Goal: Information Seeking & Learning: Learn about a topic

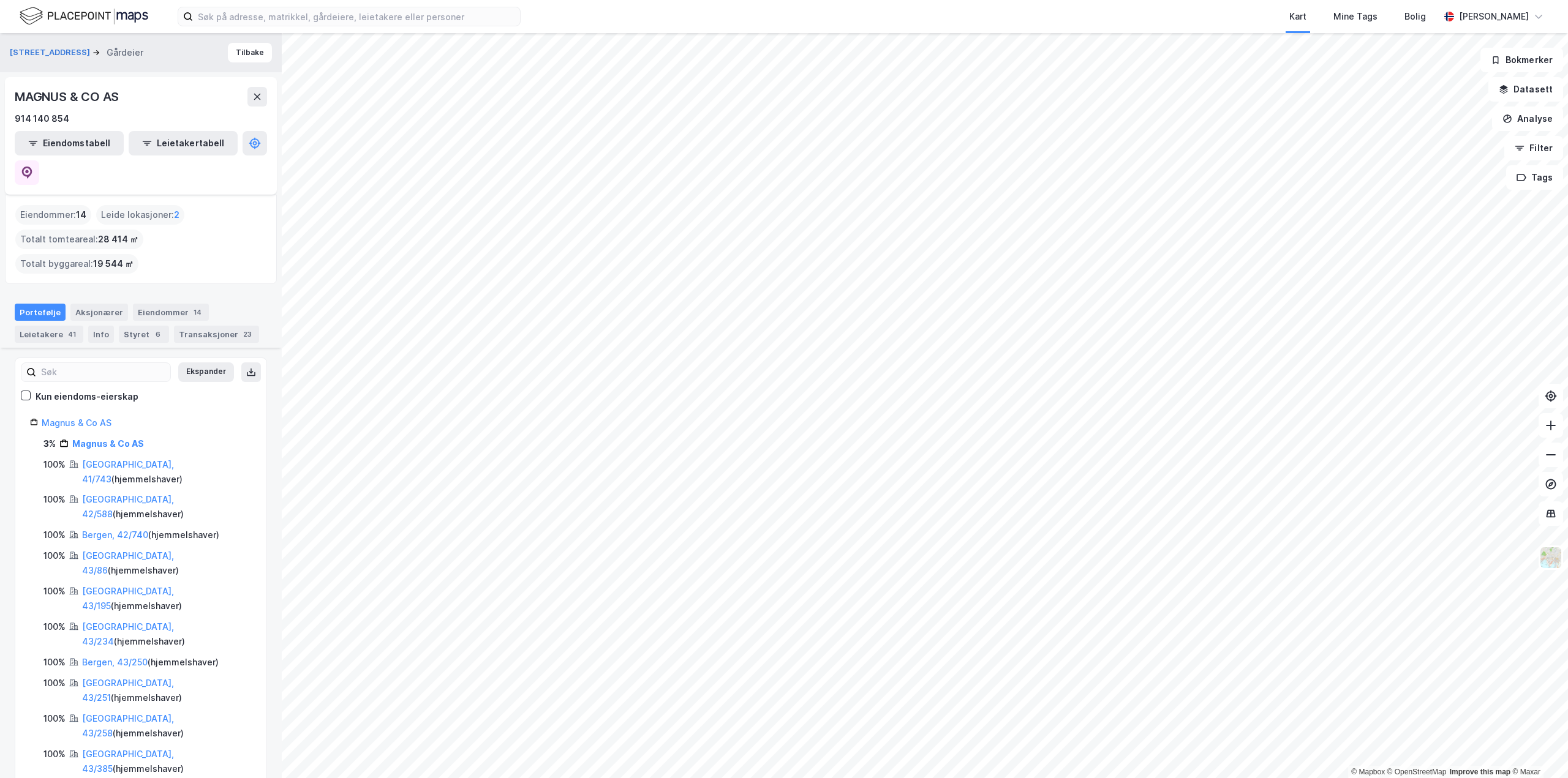
scroll to position [122, 0]
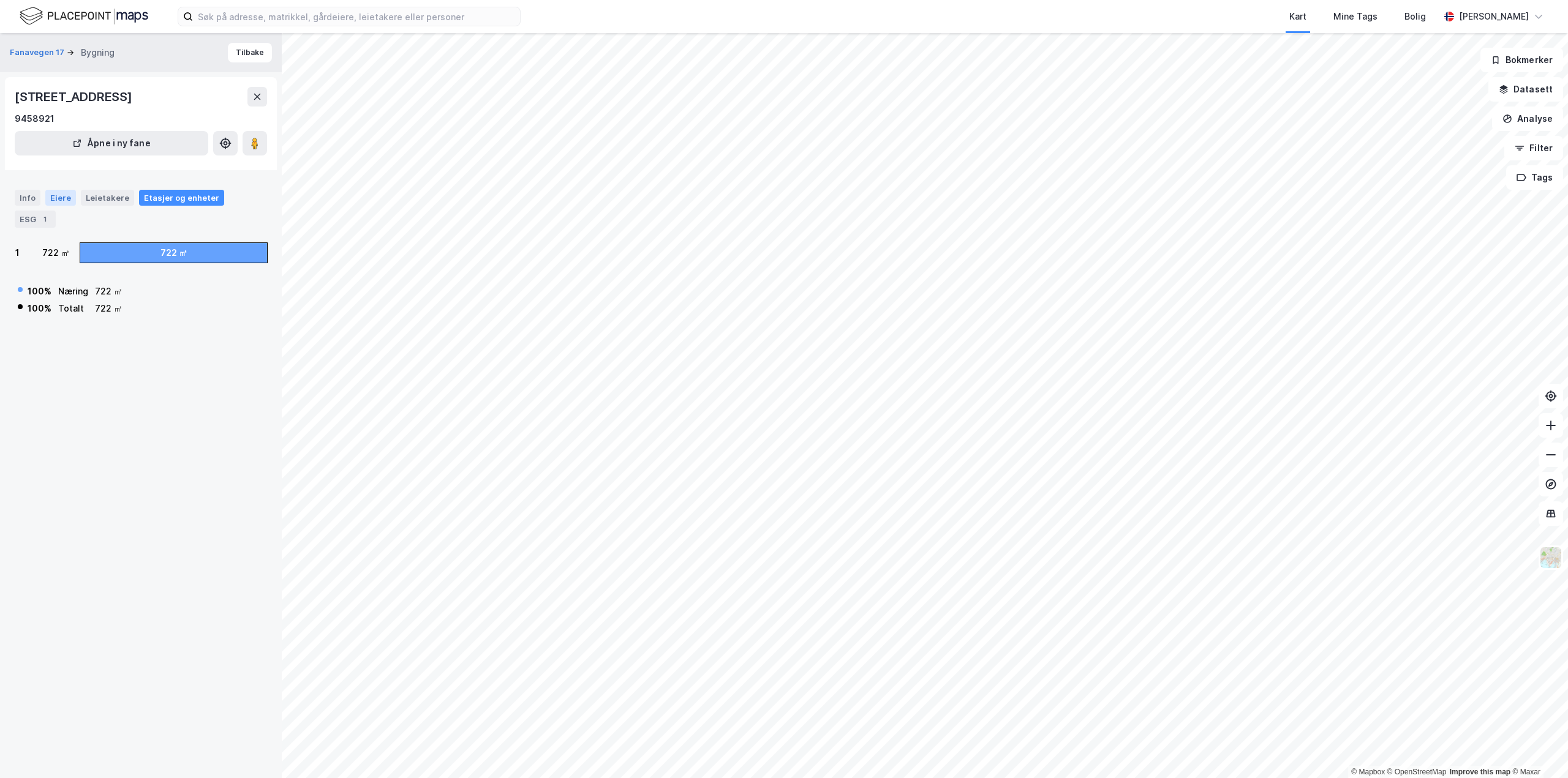
click at [65, 194] on div "Eiere" at bounding box center [61, 198] width 30 height 16
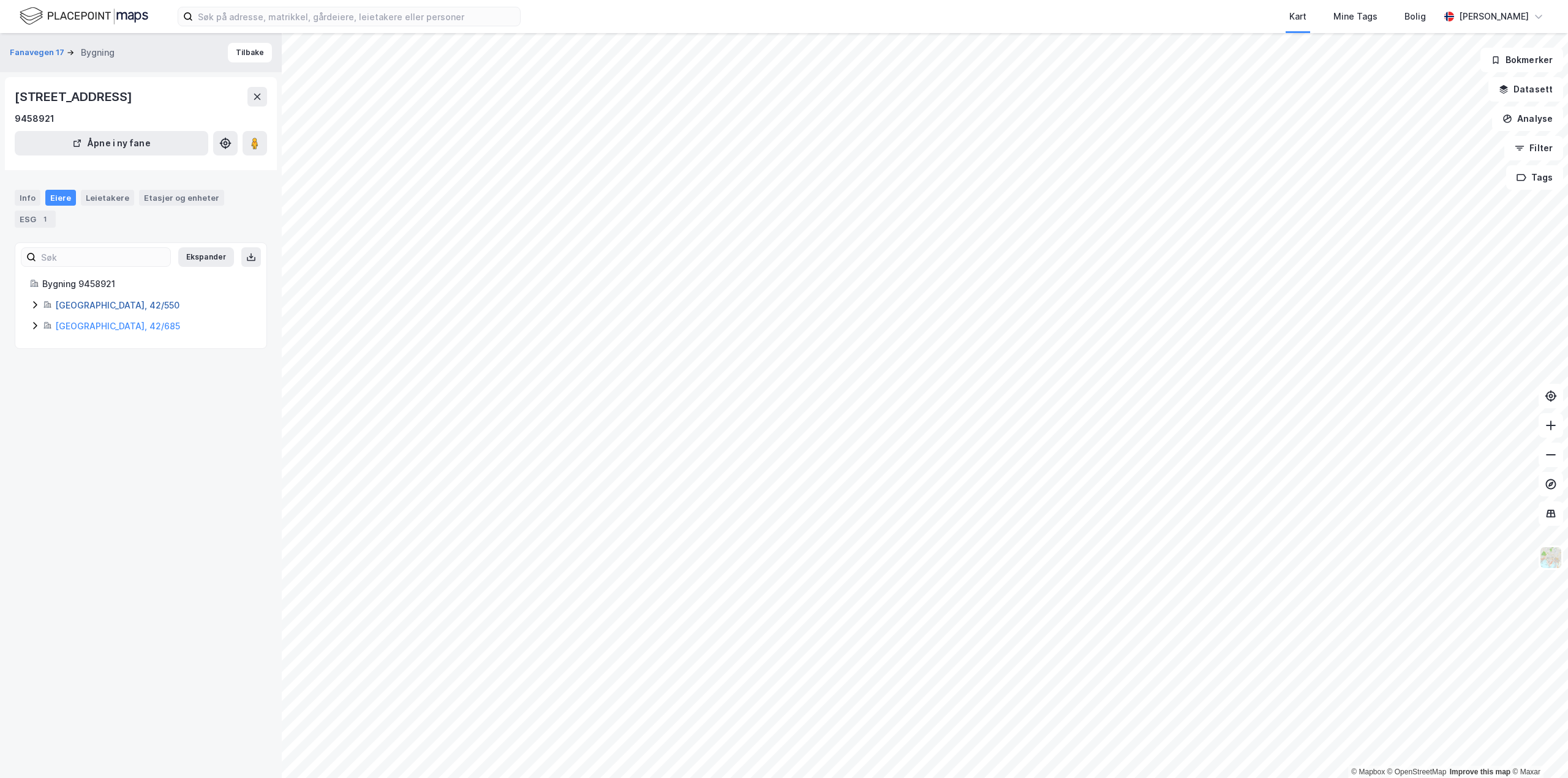
click at [110, 302] on link "[GEOGRAPHIC_DATA], 42/550" at bounding box center [117, 306] width 124 height 11
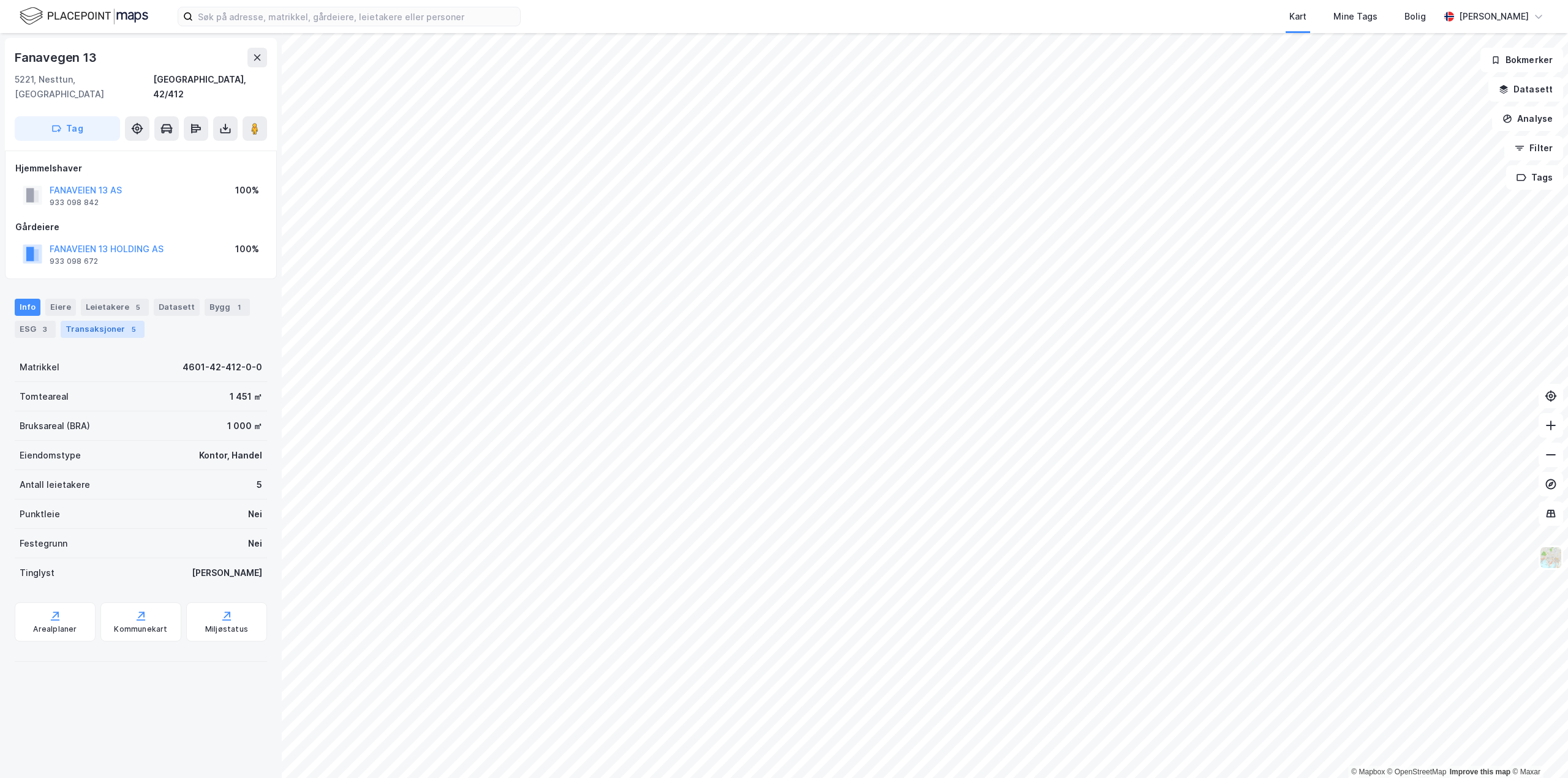
click at [101, 321] on div "Transaksjoner 5" at bounding box center [103, 329] width 84 height 17
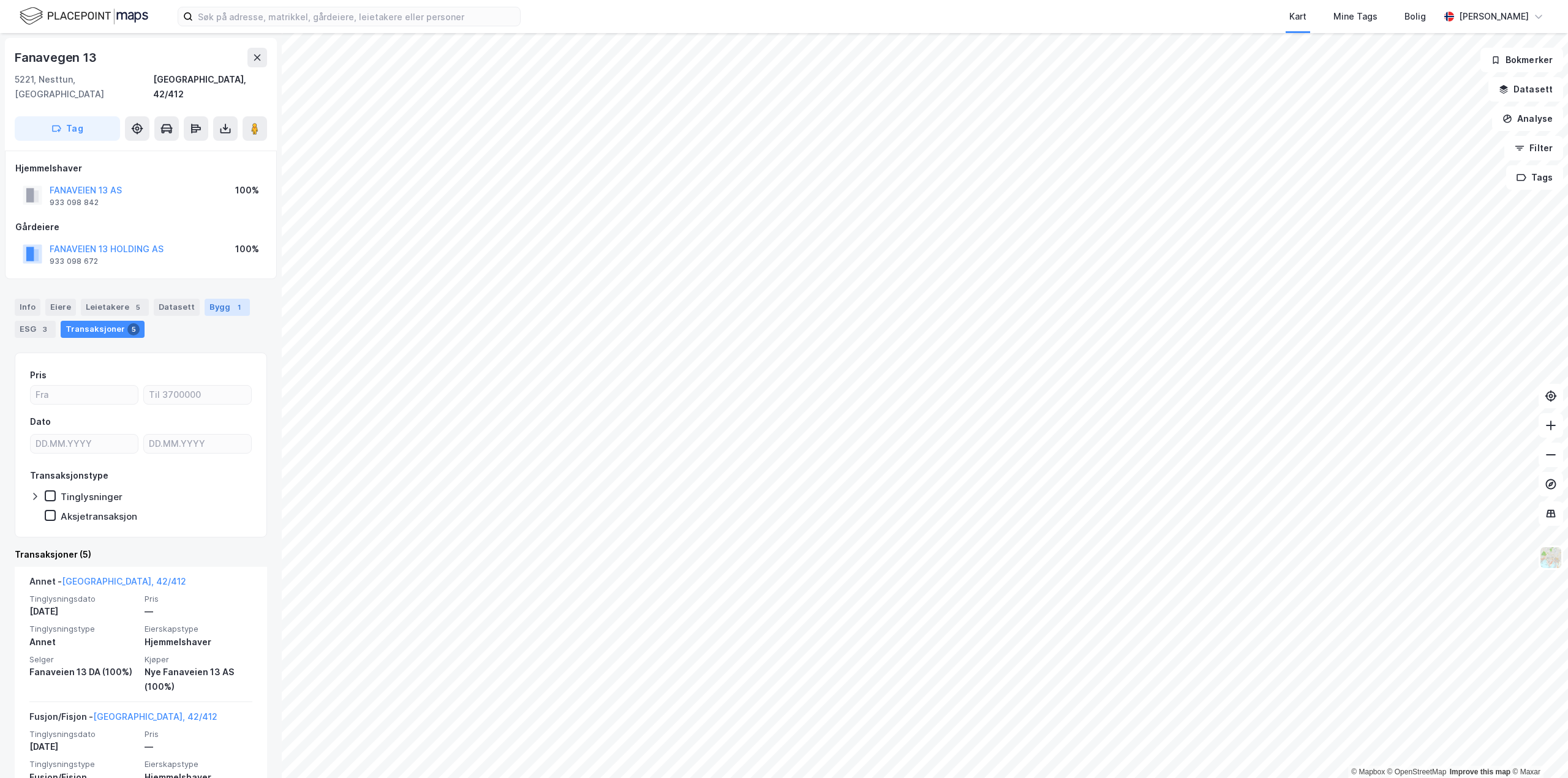
click at [208, 299] on div "Bygg 1" at bounding box center [226, 307] width 45 height 17
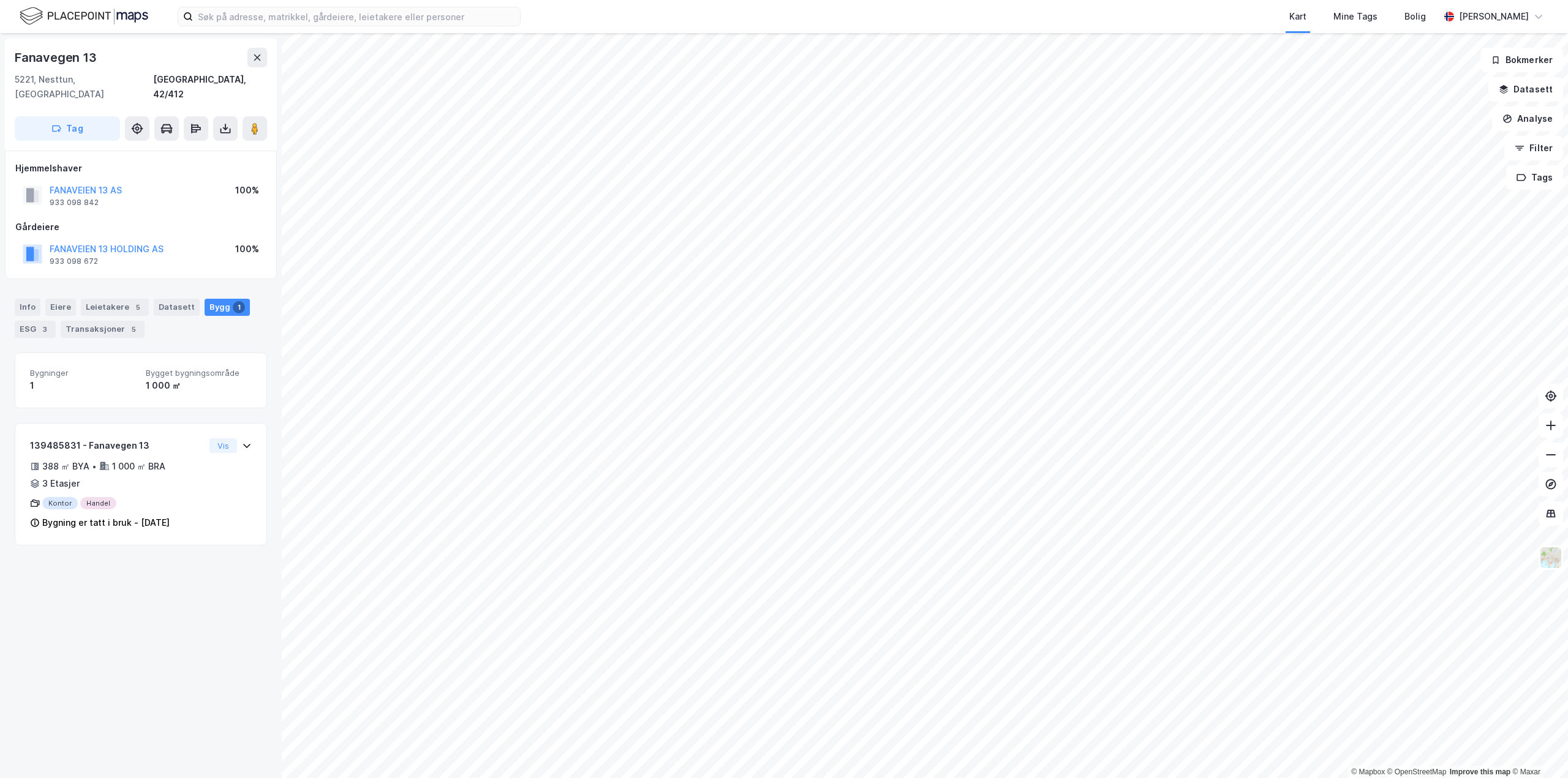
click at [106, 323] on div "Info [PERSON_NAME] 5 Datasett Bygg 1 ESG 3 Transaksjoner 5" at bounding box center [141, 314] width 282 height 59
click at [110, 321] on div "Transaksjoner 5" at bounding box center [103, 329] width 84 height 17
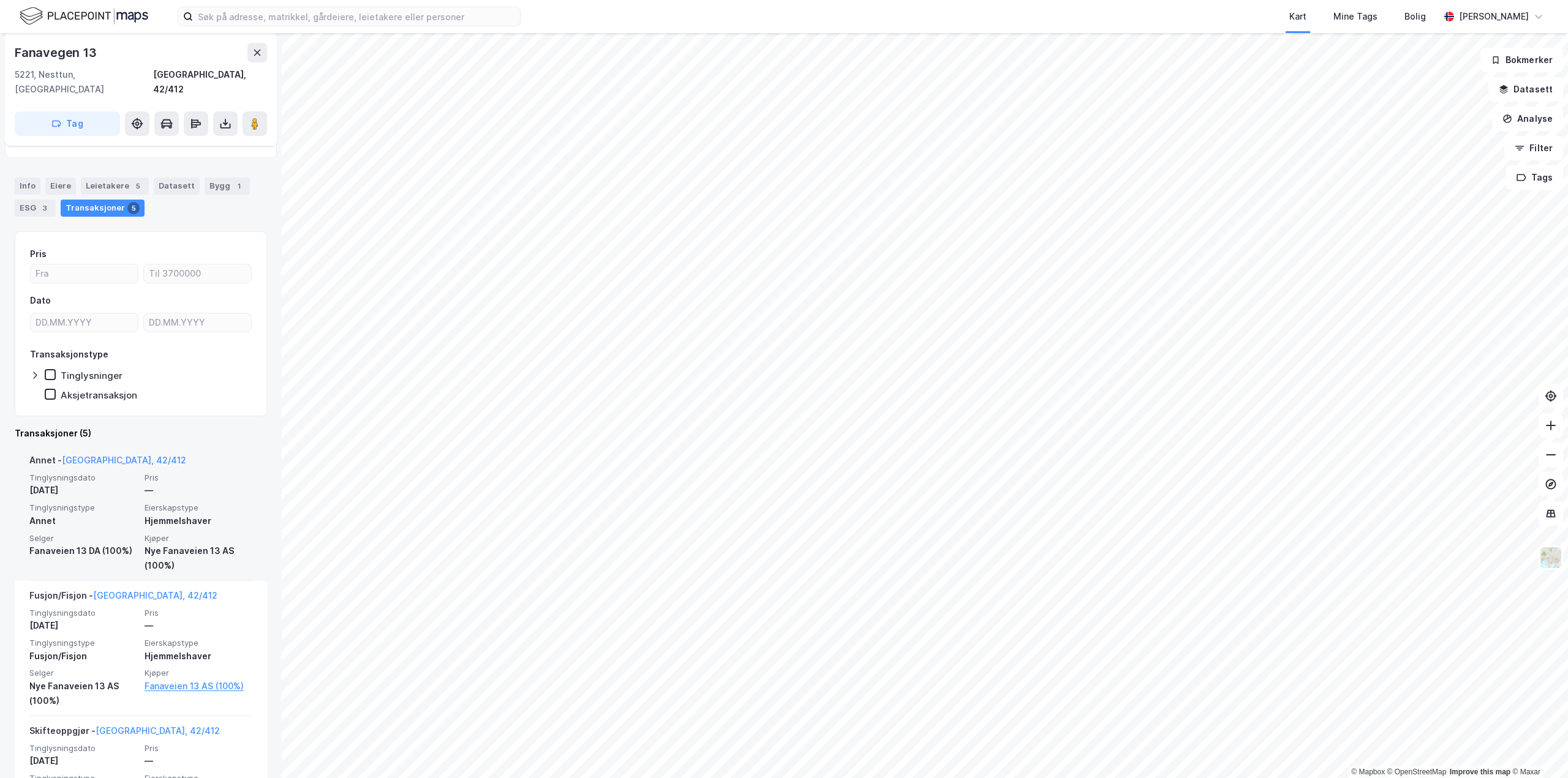
scroll to position [122, 0]
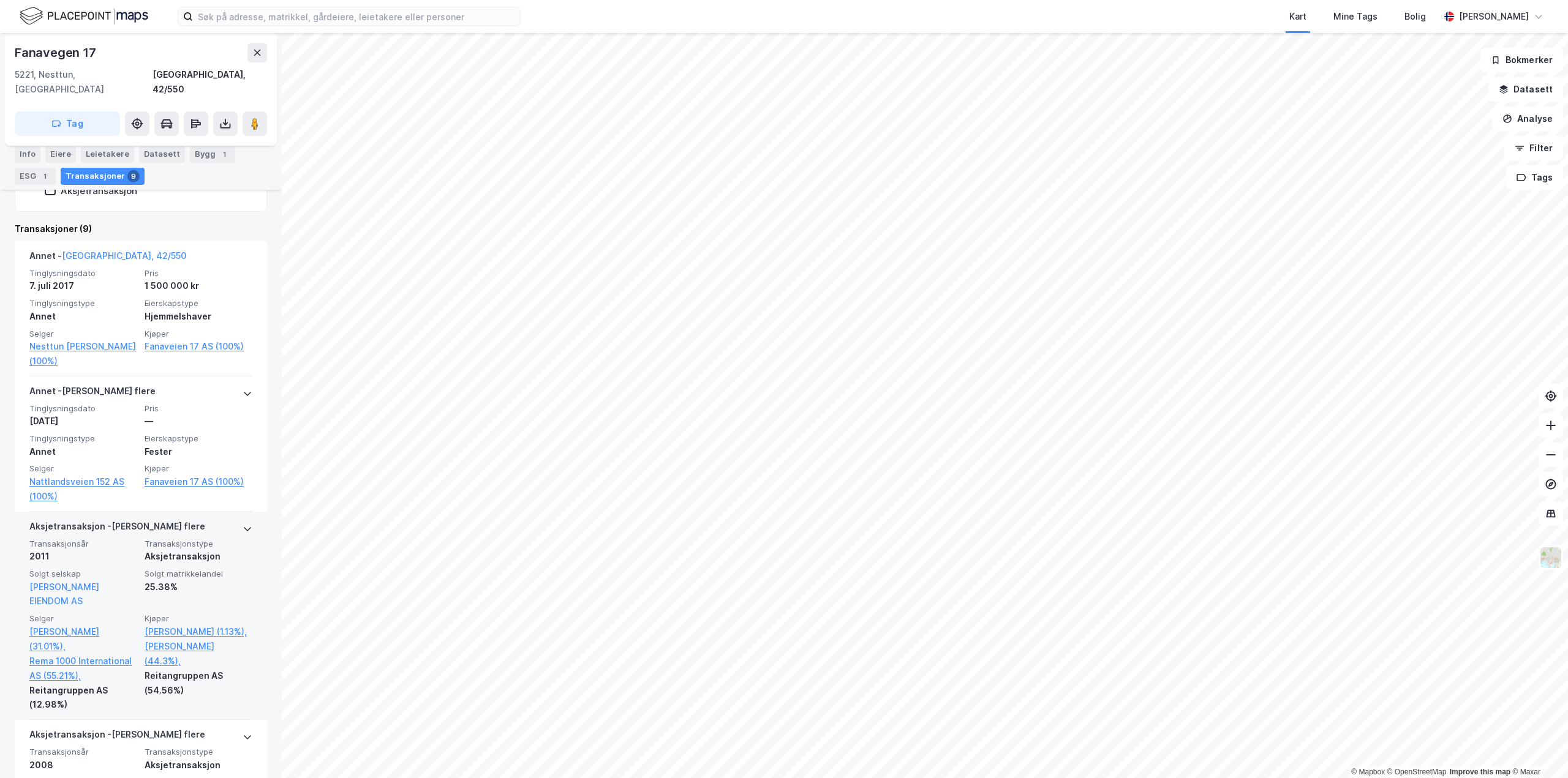
scroll to position [306, 0]
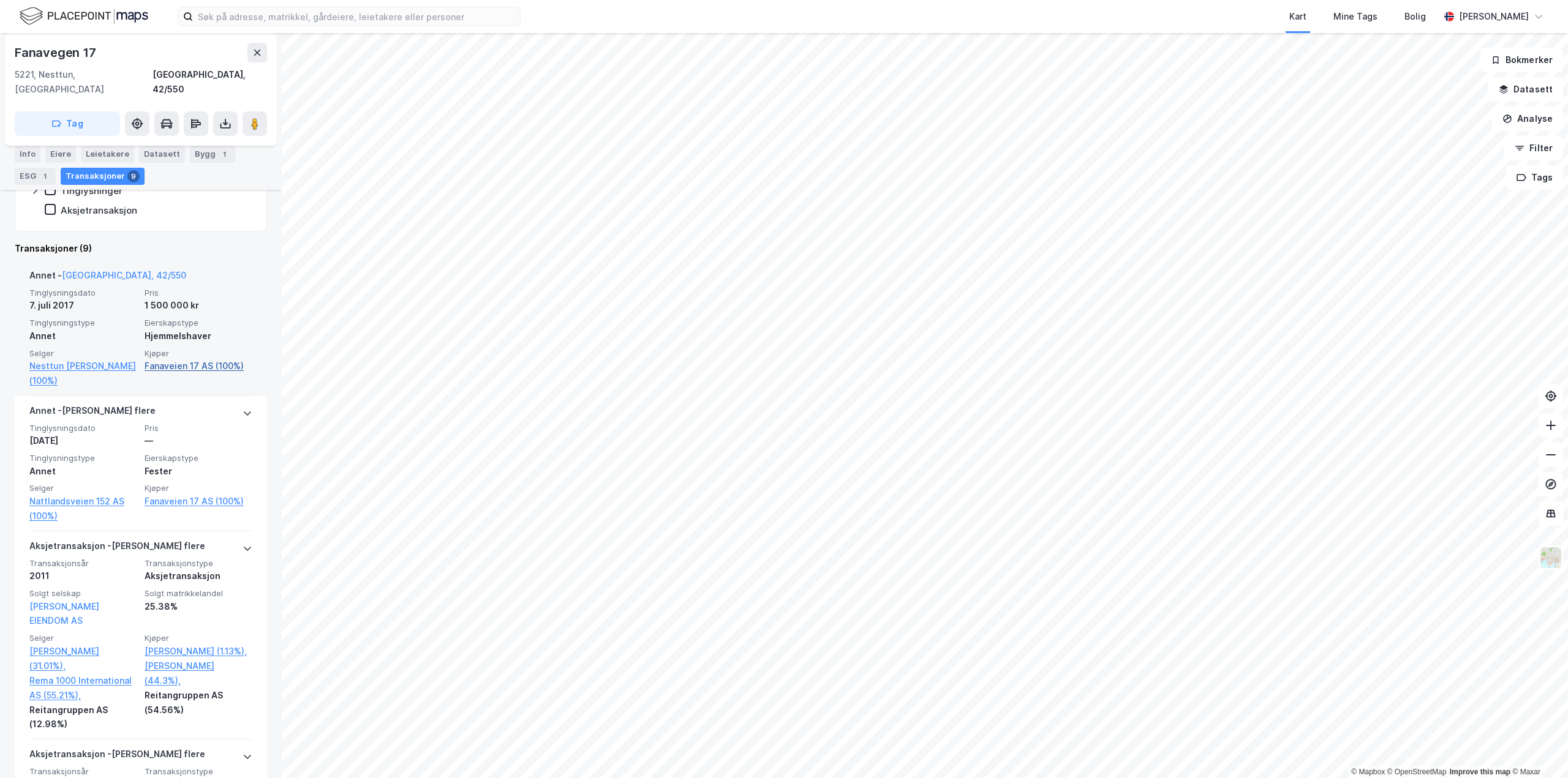
click at [200, 359] on link "Fanaveien 17 AS (100%)" at bounding box center [198, 366] width 108 height 14
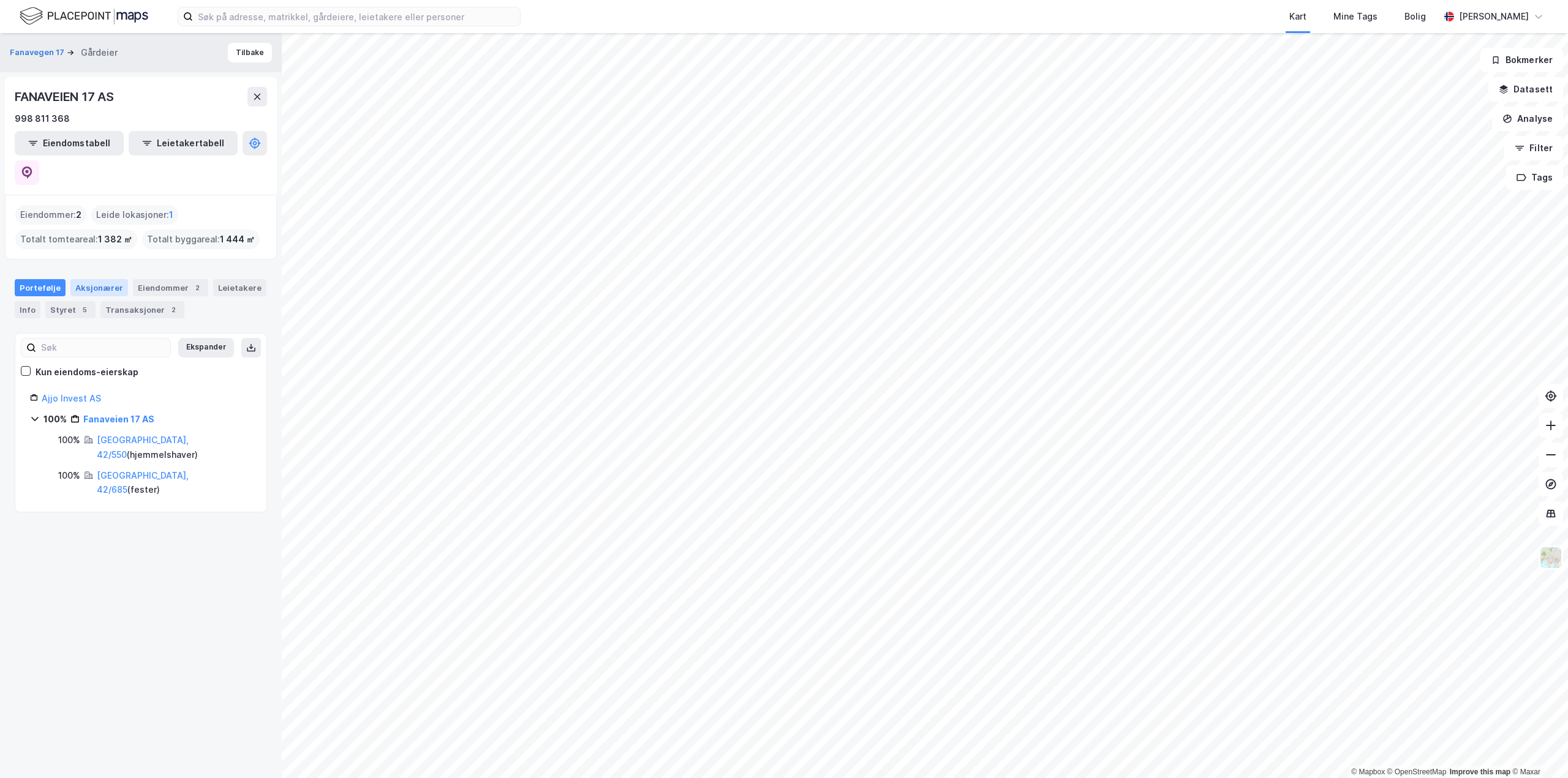
click at [106, 279] on div "Aksjonærer" at bounding box center [99, 287] width 58 height 17
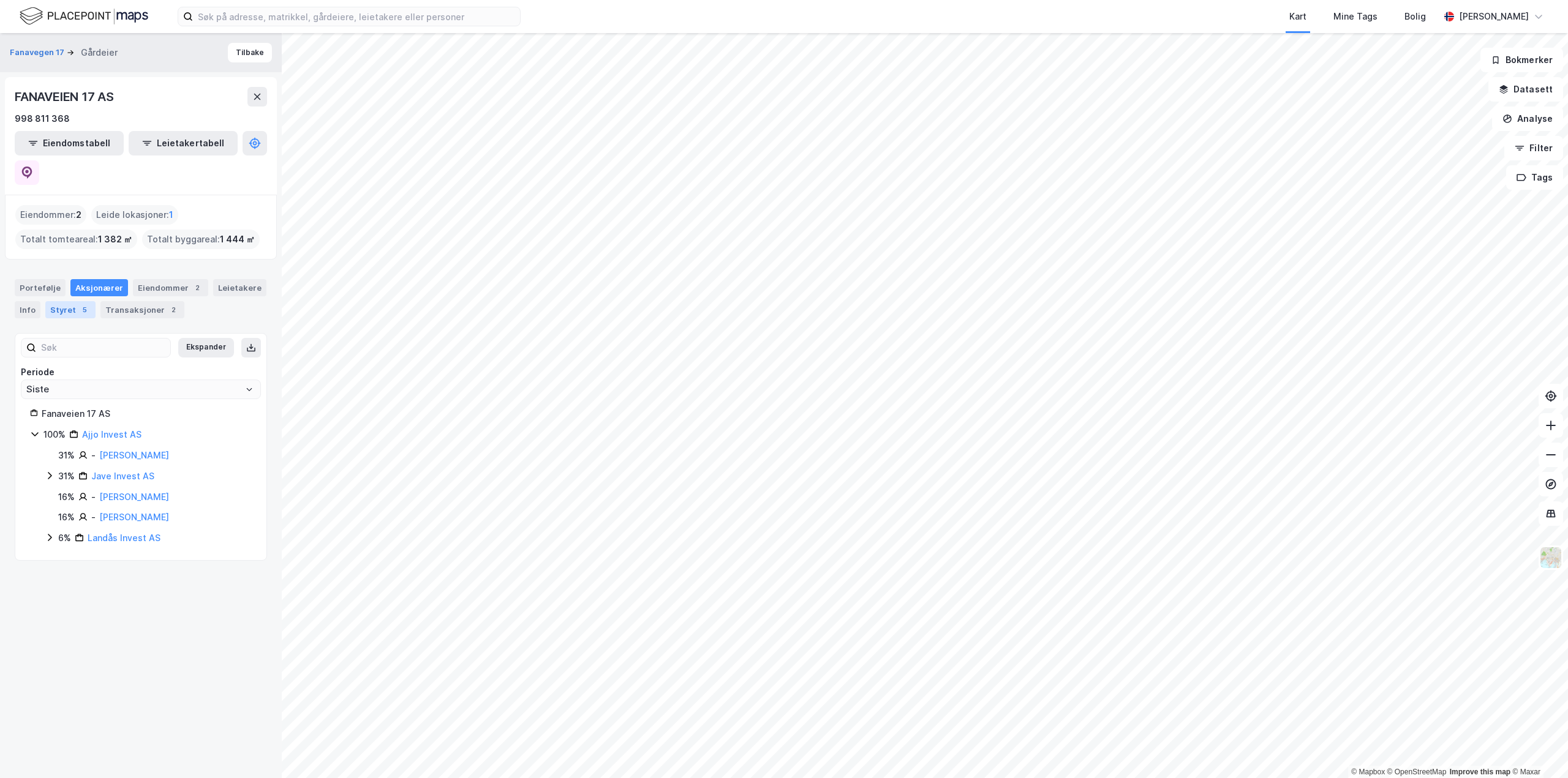
click at [73, 301] on div "Styret 5" at bounding box center [70, 309] width 50 height 17
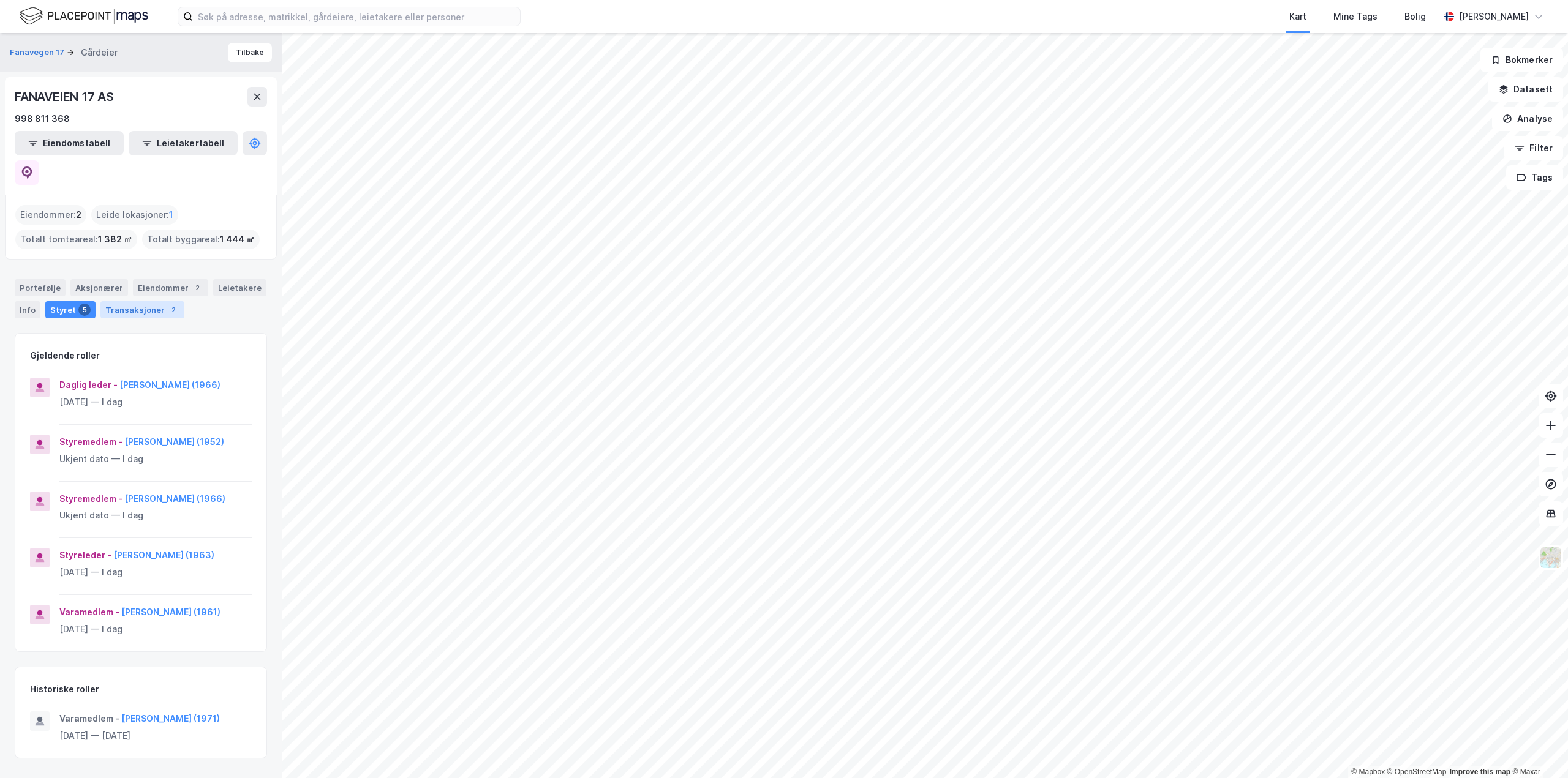
click at [127, 301] on div "Transaksjoner 2" at bounding box center [143, 309] width 84 height 17
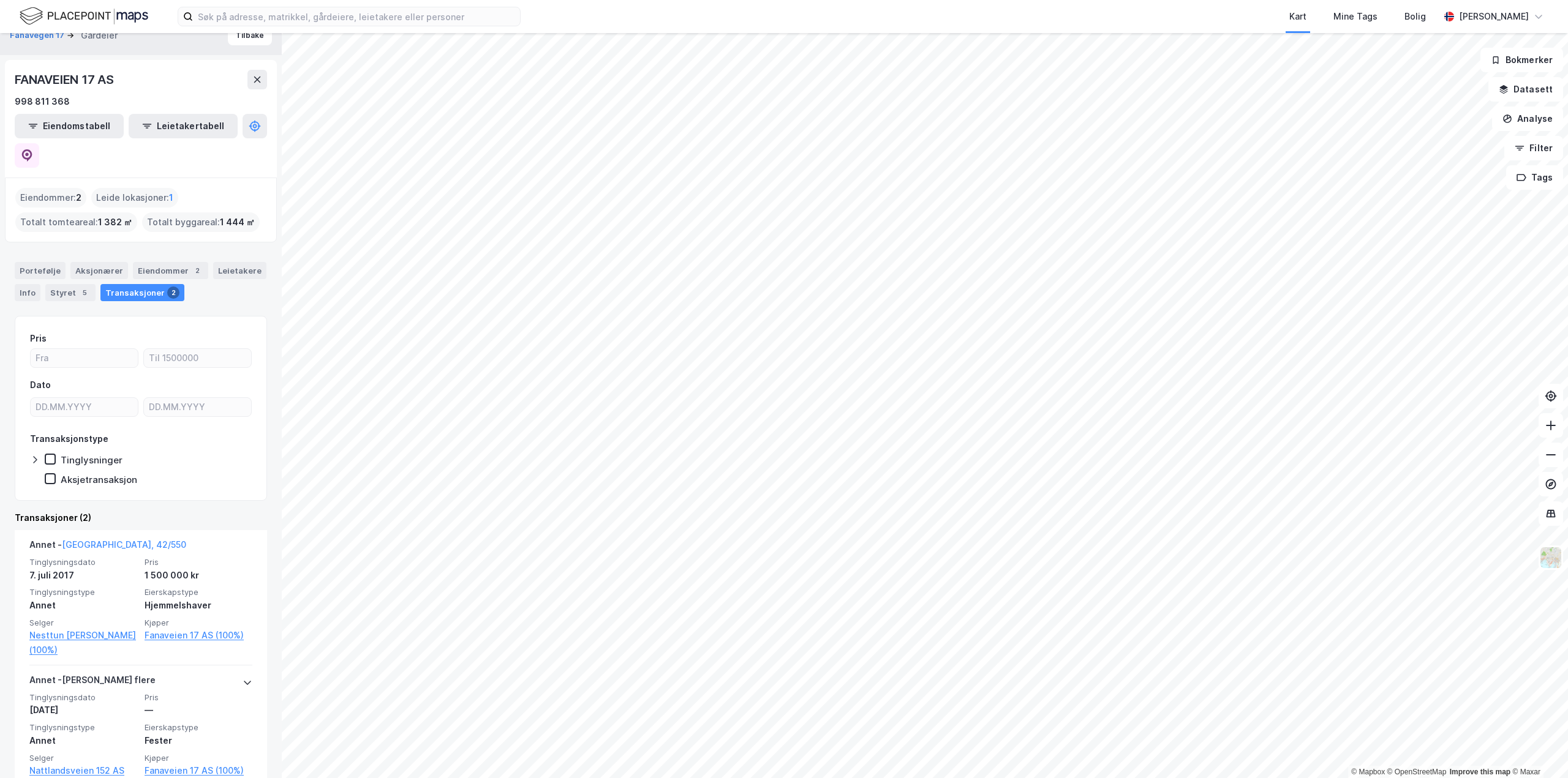
scroll to position [24, 0]
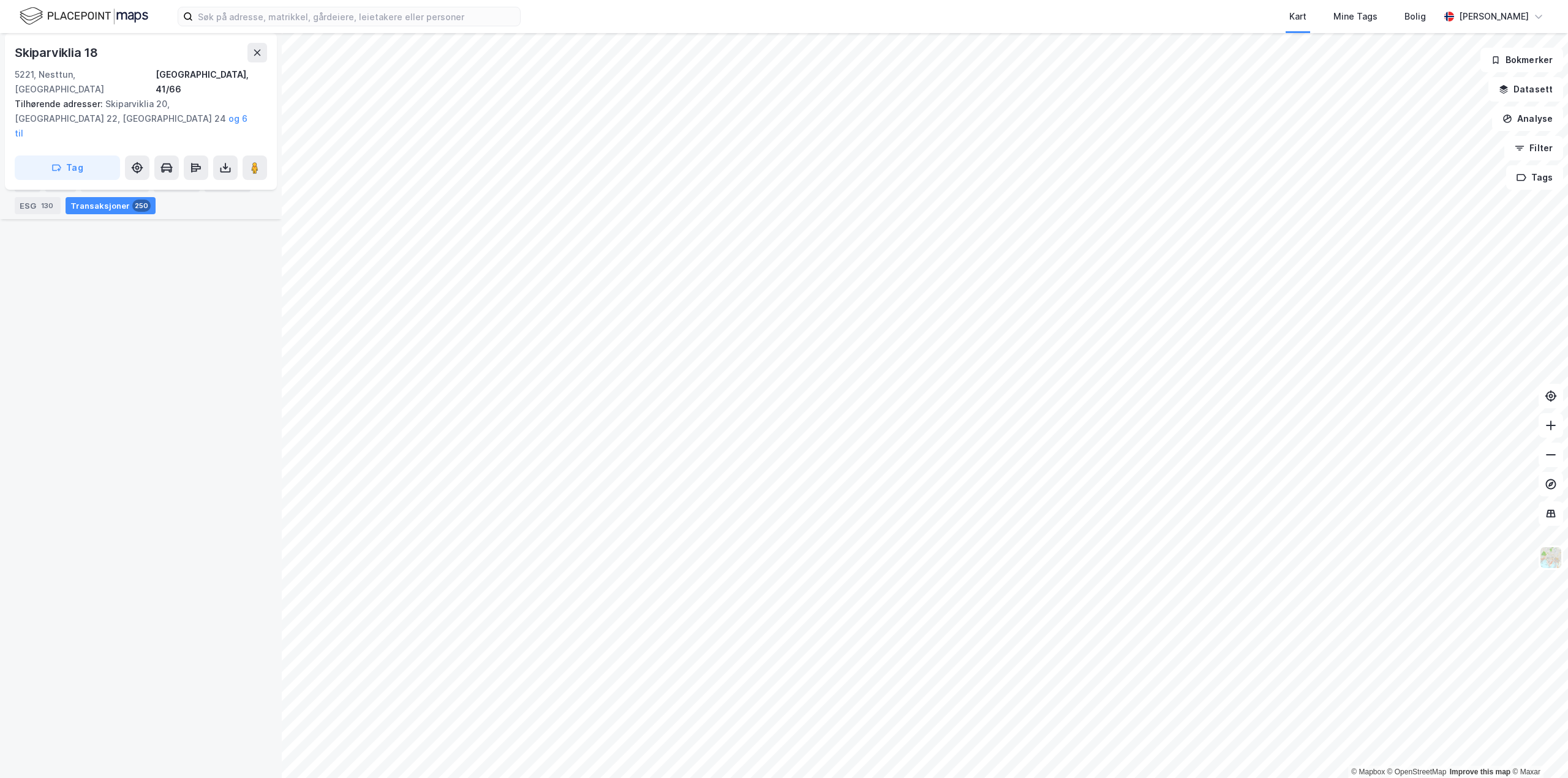
scroll to position [15468, 0]
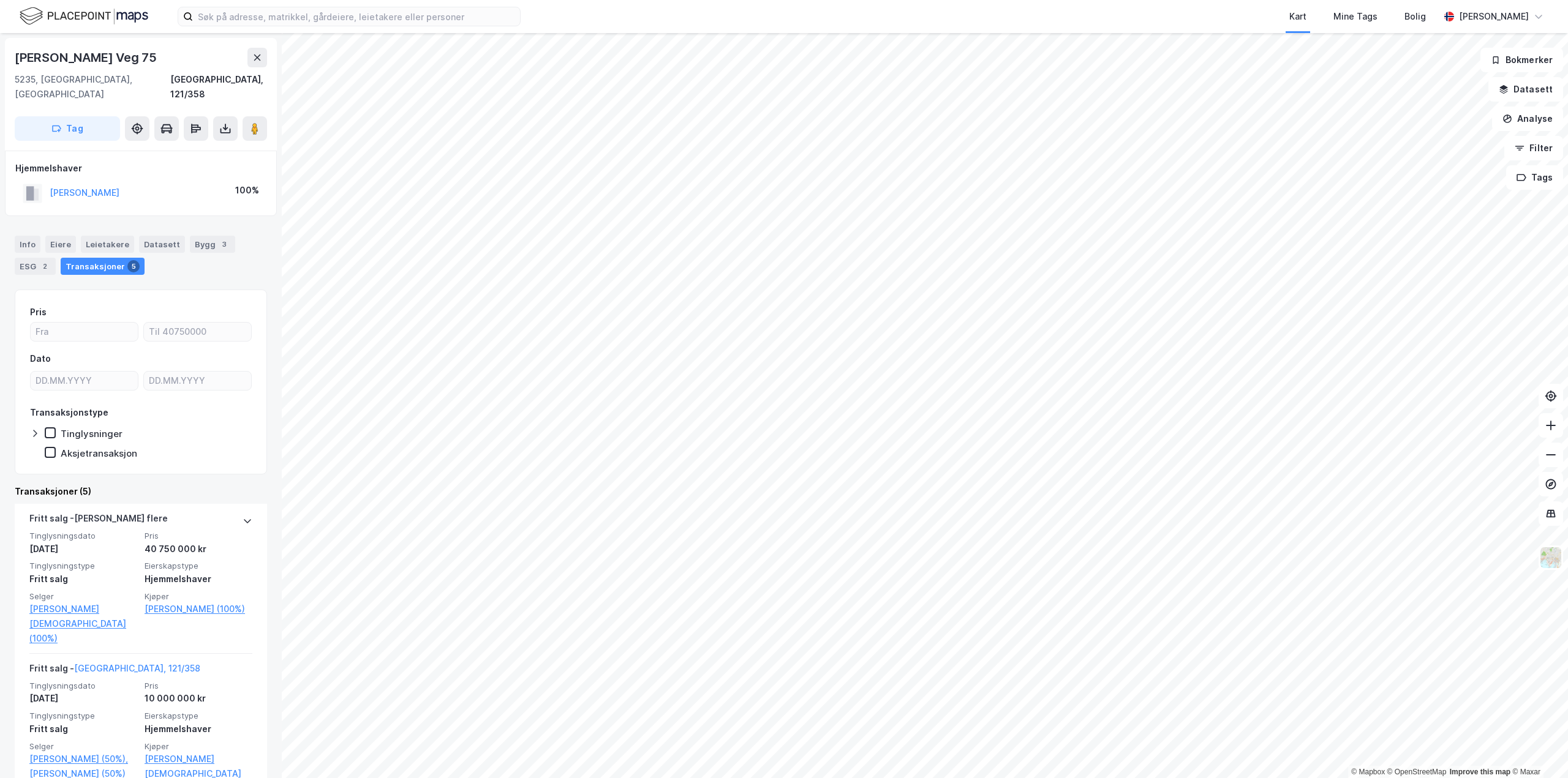
click at [1129, 777] on html "Kart Mine Tags Bolig [PERSON_NAME] © Mapbox © OpenStreetMap Improve this map © …" at bounding box center [784, 389] width 1568 height 778
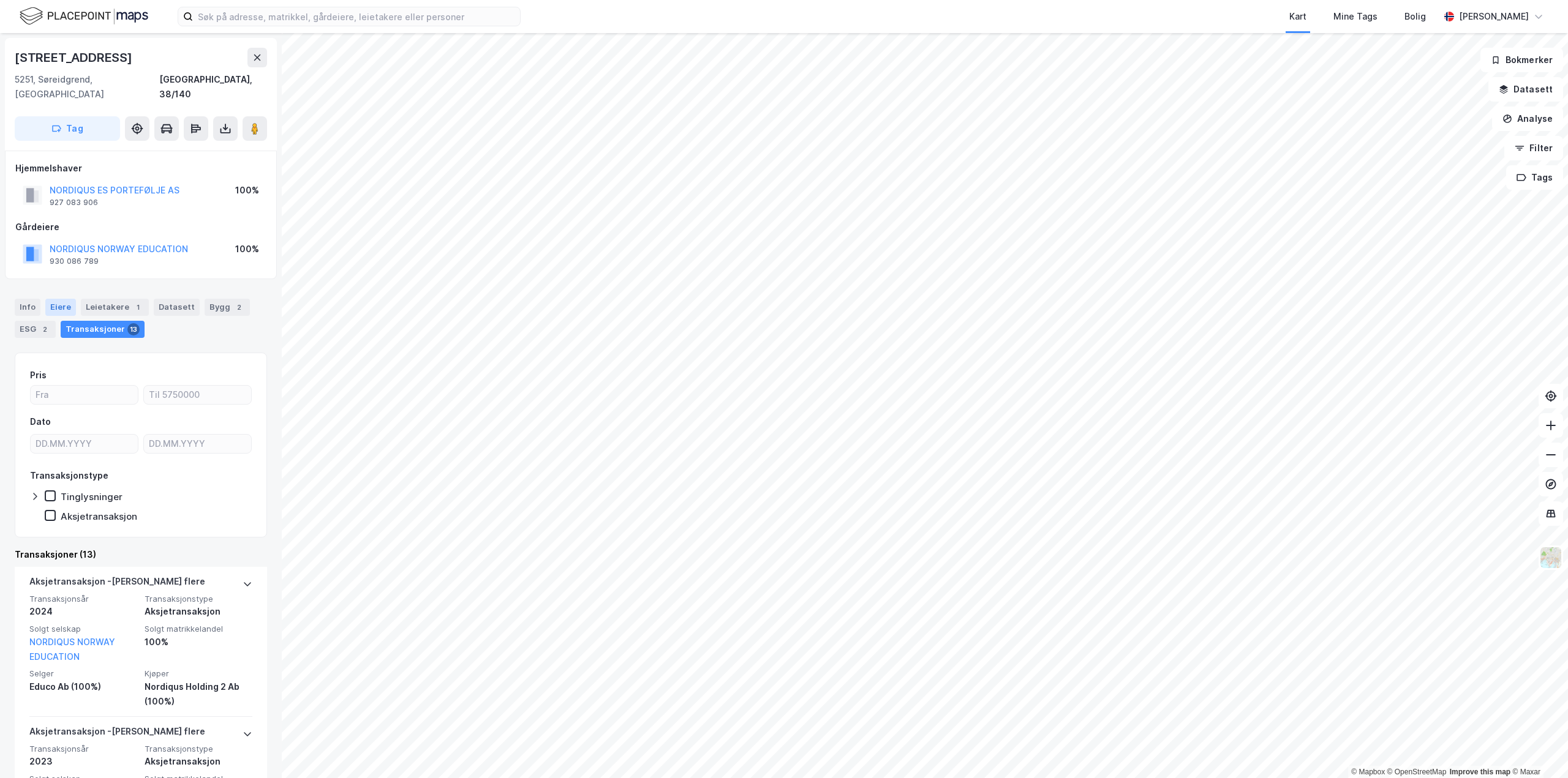
click at [50, 299] on div "Eiere" at bounding box center [61, 307] width 30 height 17
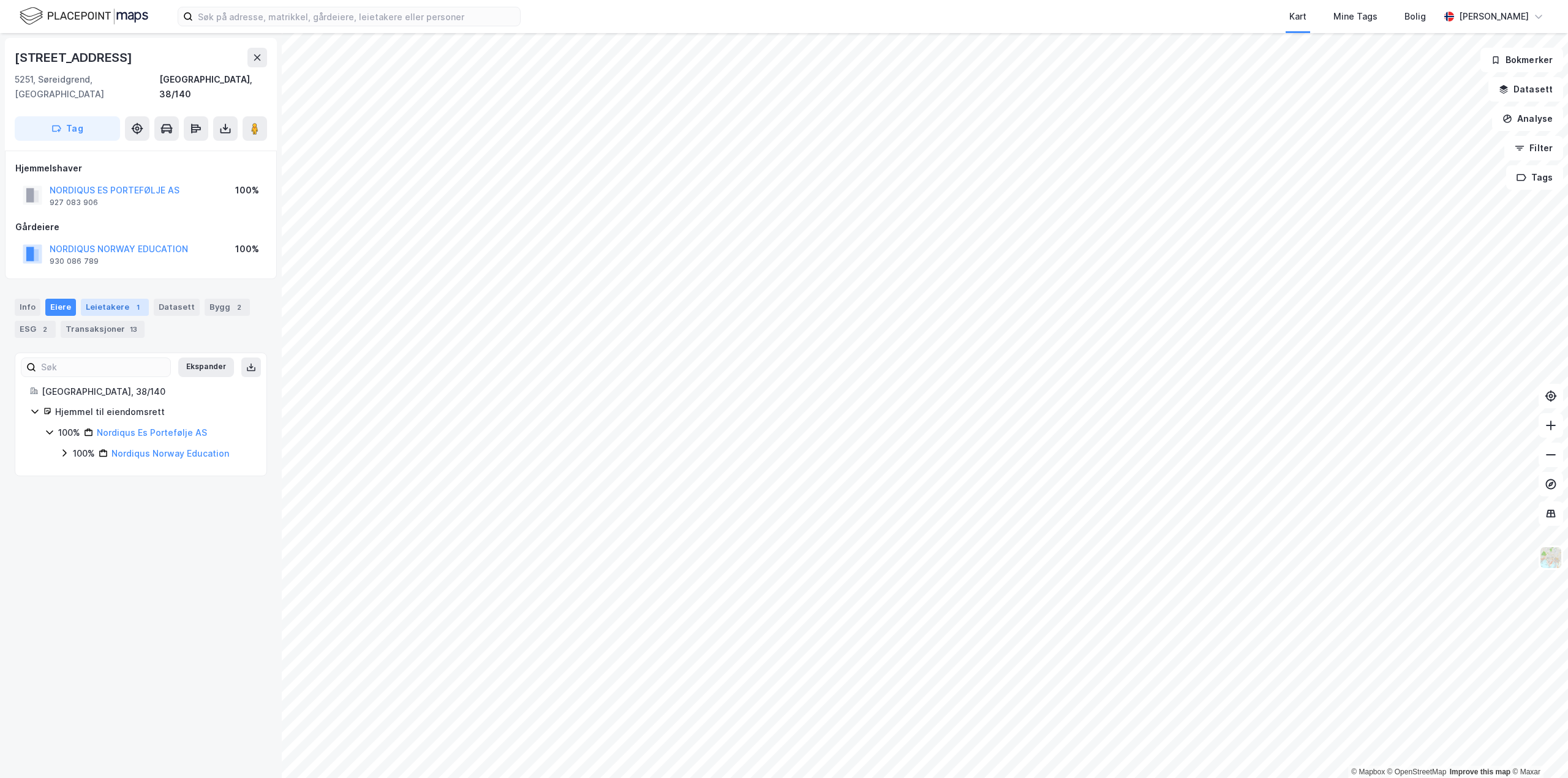
click at [112, 299] on div "Leietakere 1" at bounding box center [115, 307] width 68 height 17
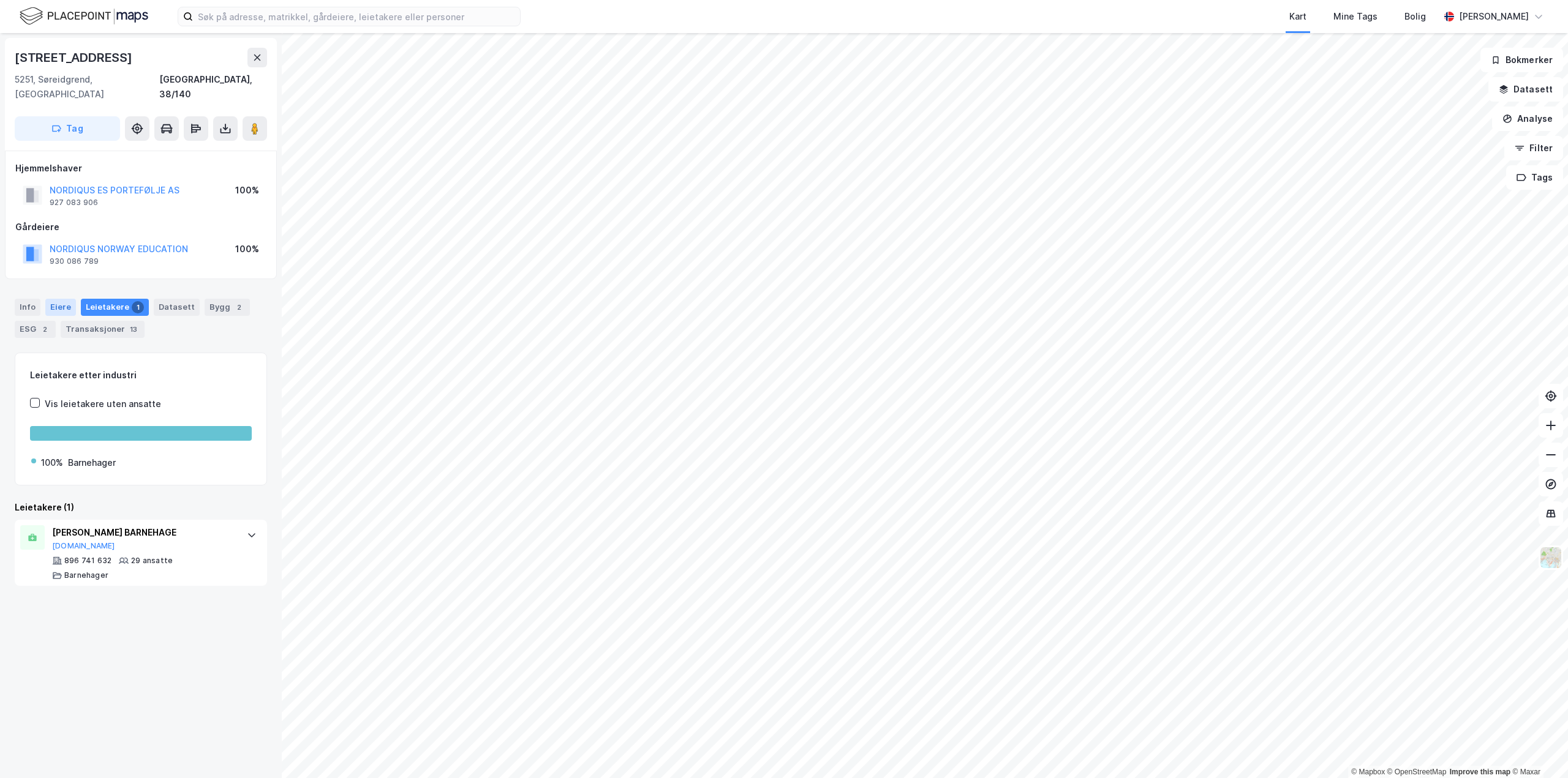
click at [55, 299] on div "Eiere" at bounding box center [61, 307] width 30 height 17
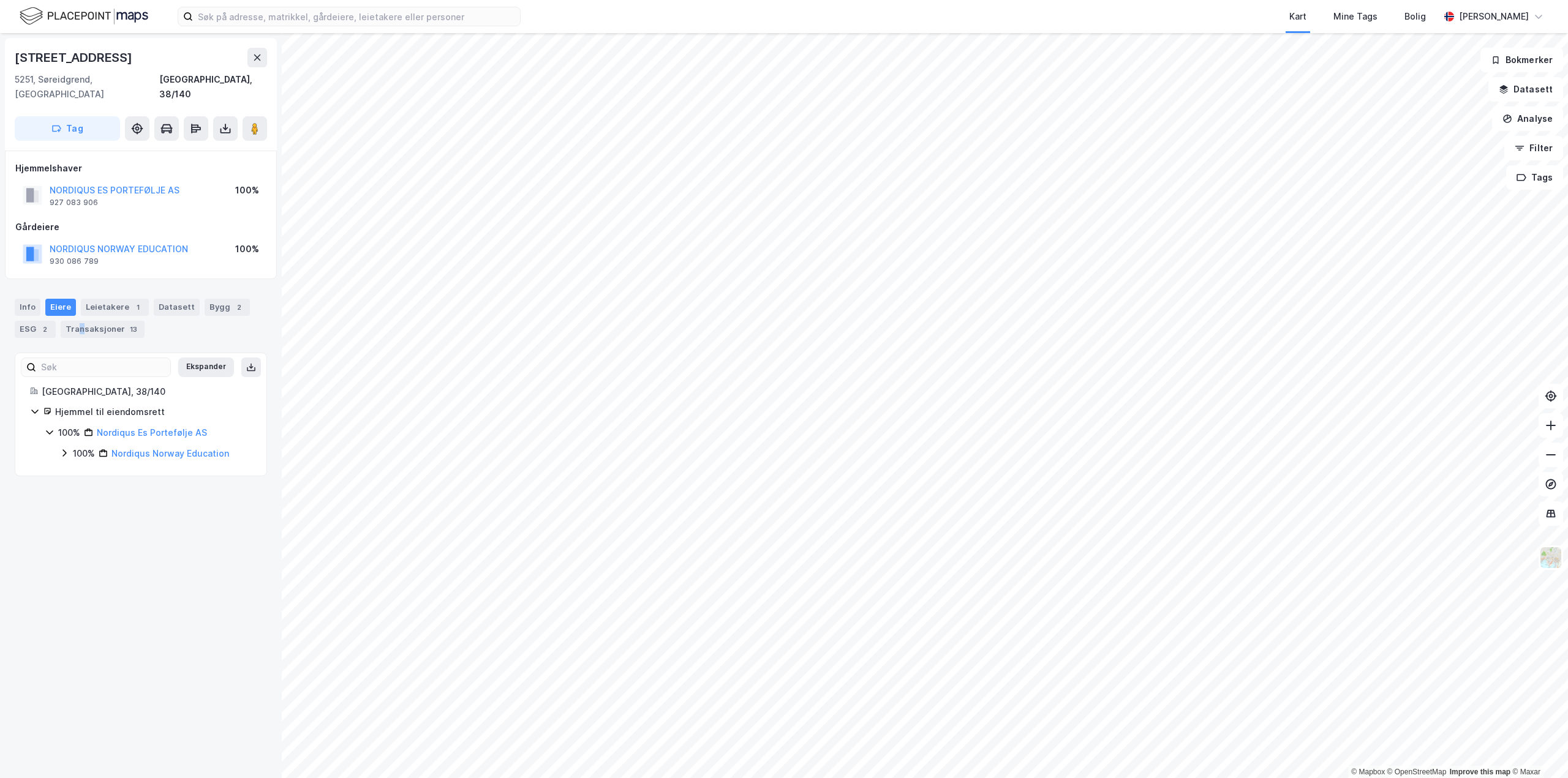
click at [81, 321] on div "Transaksjoner 13" at bounding box center [103, 329] width 84 height 17
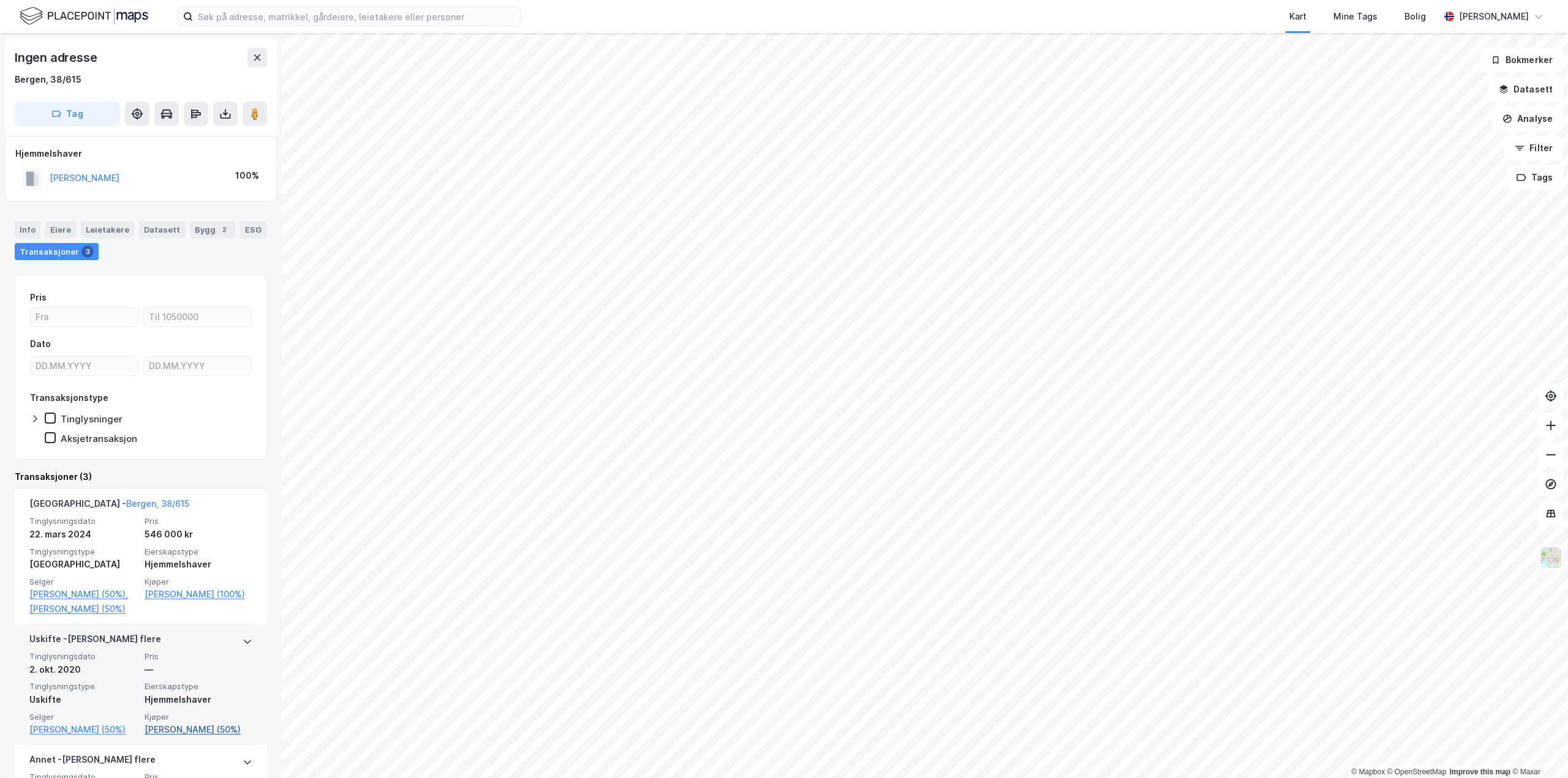
scroll to position [175, 0]
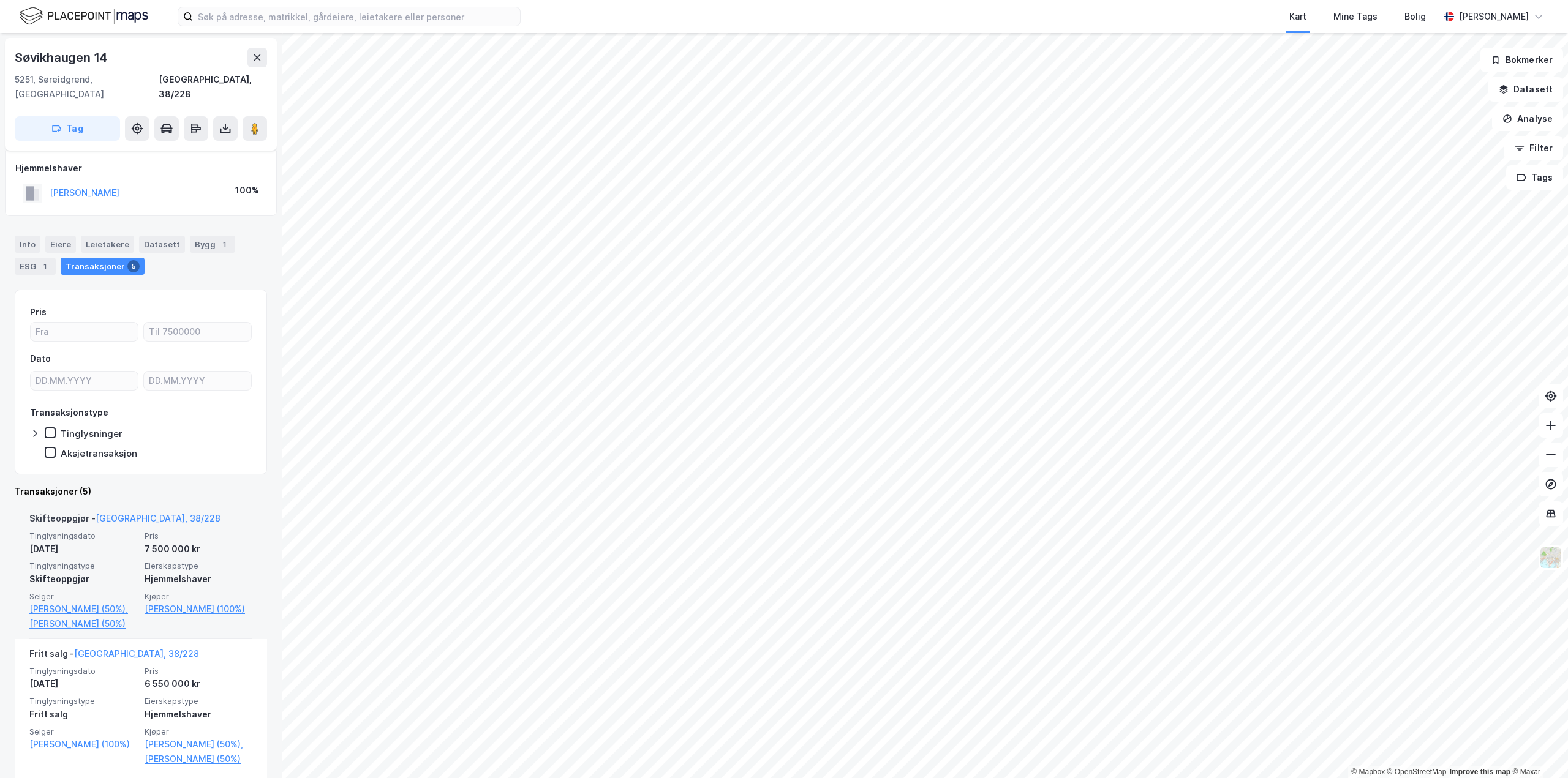
scroll to position [184, 0]
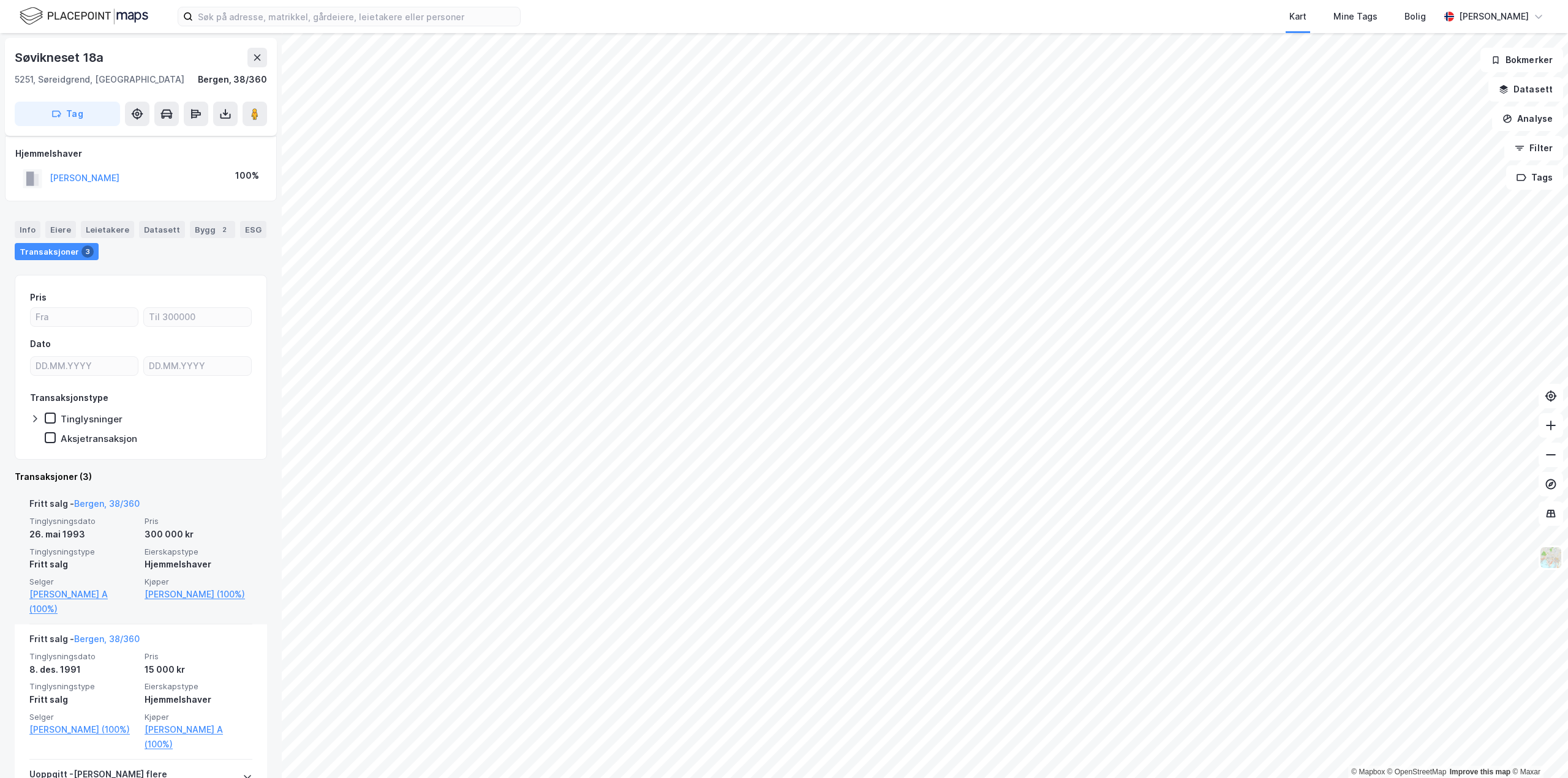
scroll to position [117, 0]
